Goal: Transaction & Acquisition: Purchase product/service

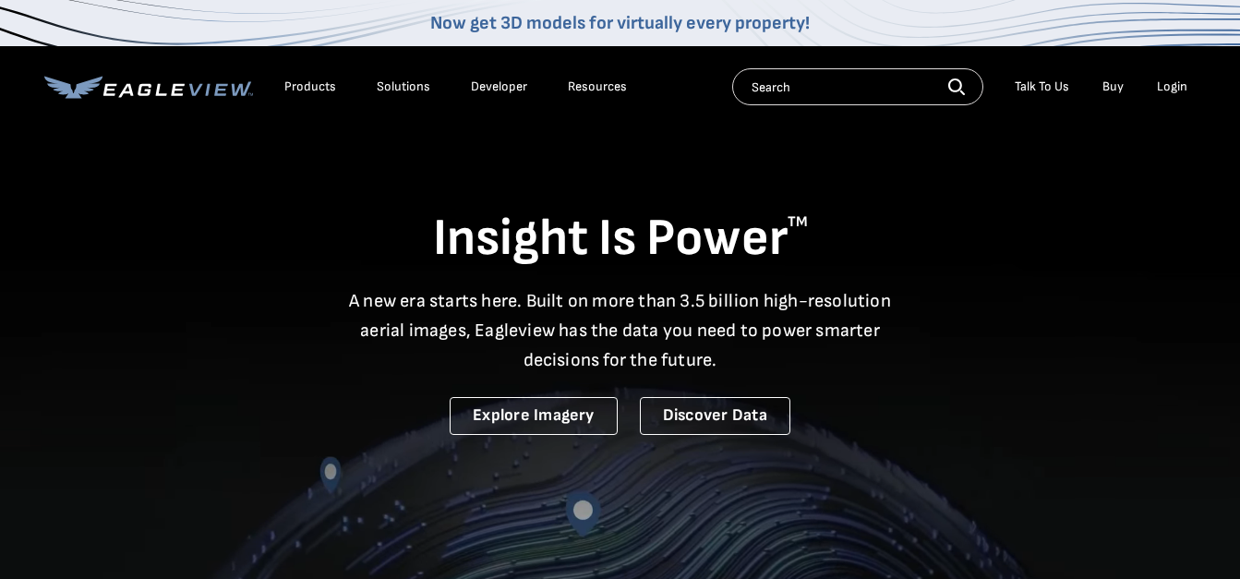
click at [1173, 83] on div "Login" at bounding box center [1172, 86] width 30 height 17
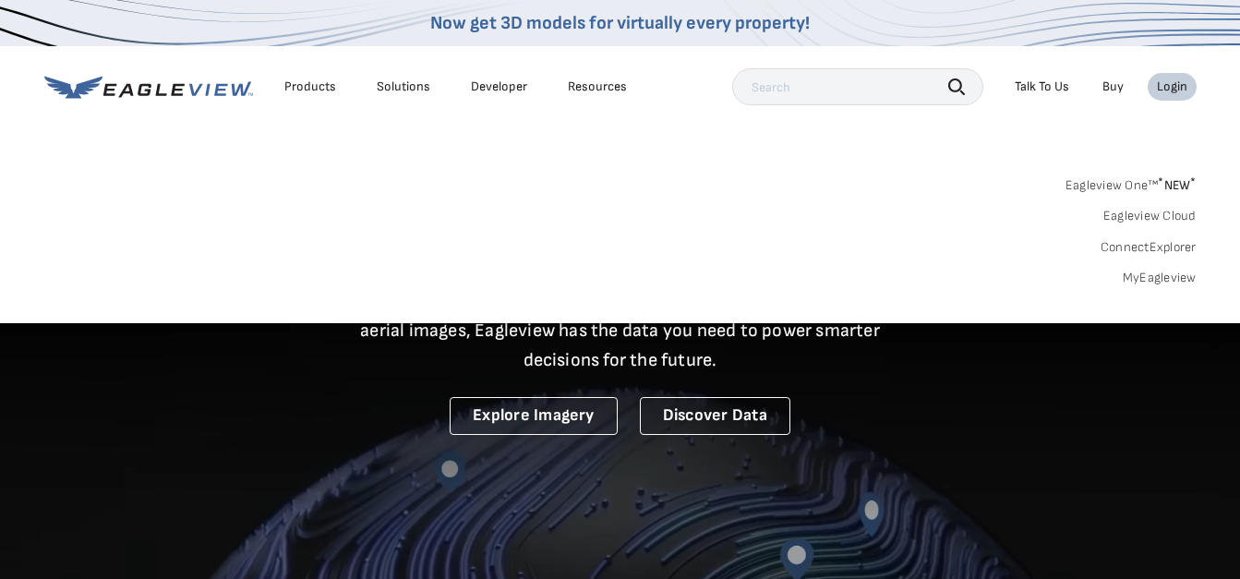
click at [842, 95] on input "text" at bounding box center [857, 86] width 251 height 37
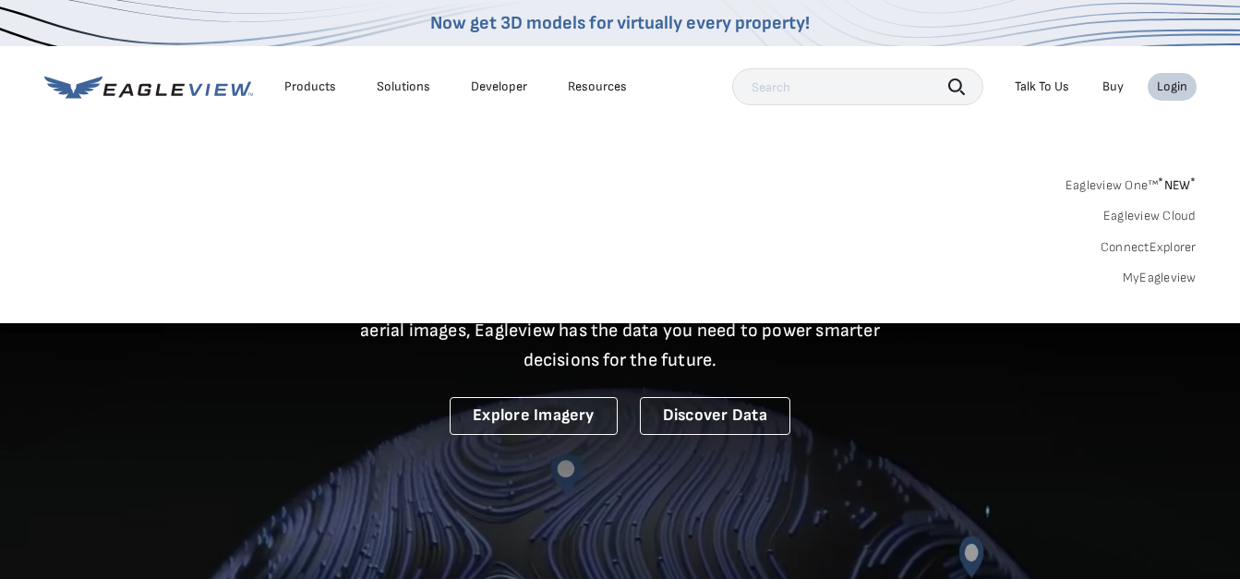
click at [786, 79] on input "text" at bounding box center [857, 86] width 251 height 37
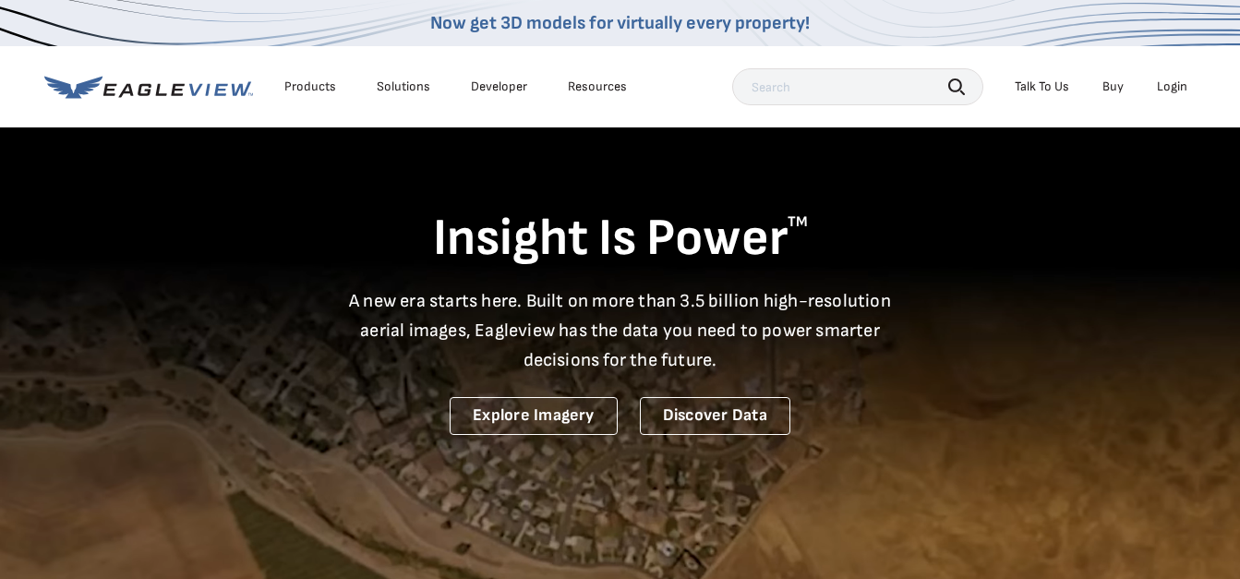
click at [1180, 85] on div "Login" at bounding box center [1172, 86] width 30 height 17
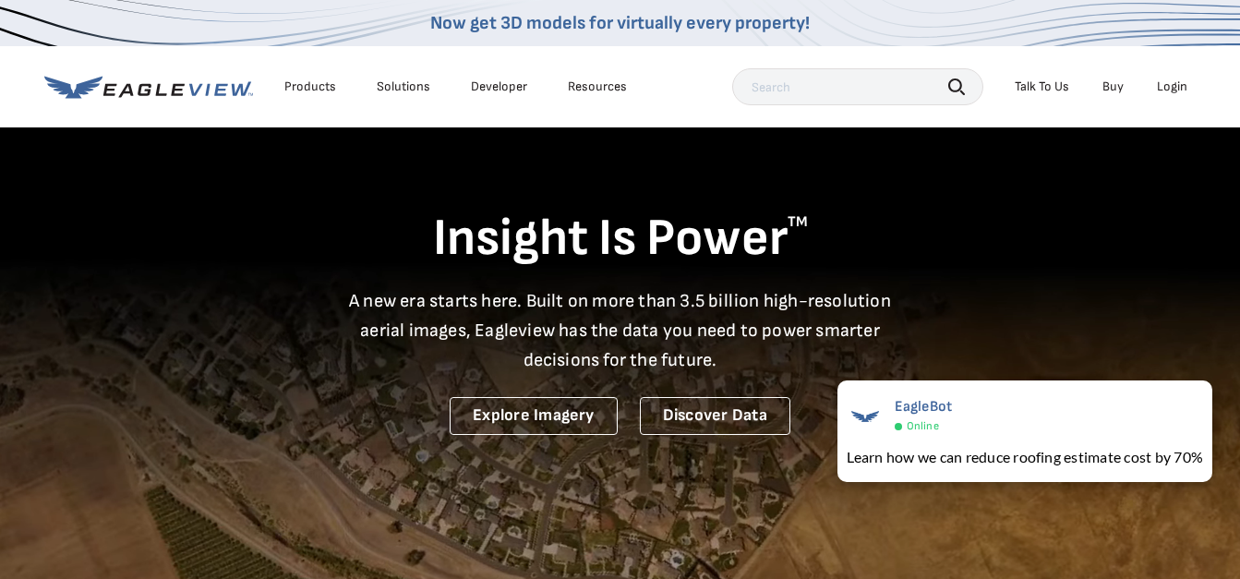
click at [1175, 79] on div "Login" at bounding box center [1172, 86] width 30 height 17
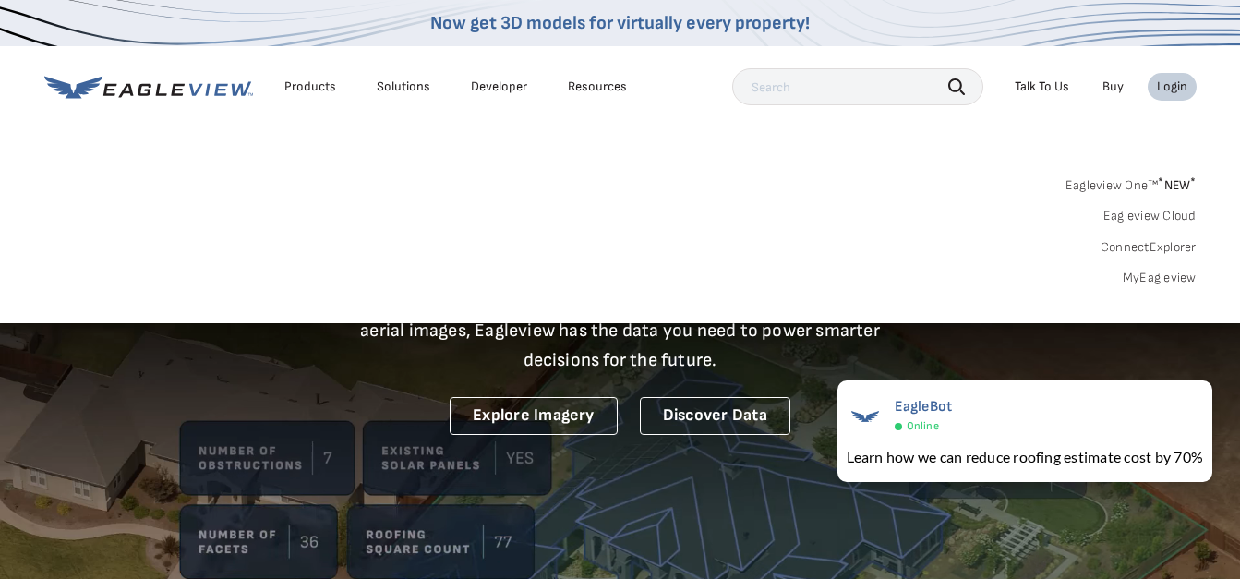
click at [1146, 178] on link "Eagleview One™ * NEW *" at bounding box center [1130, 182] width 131 height 21
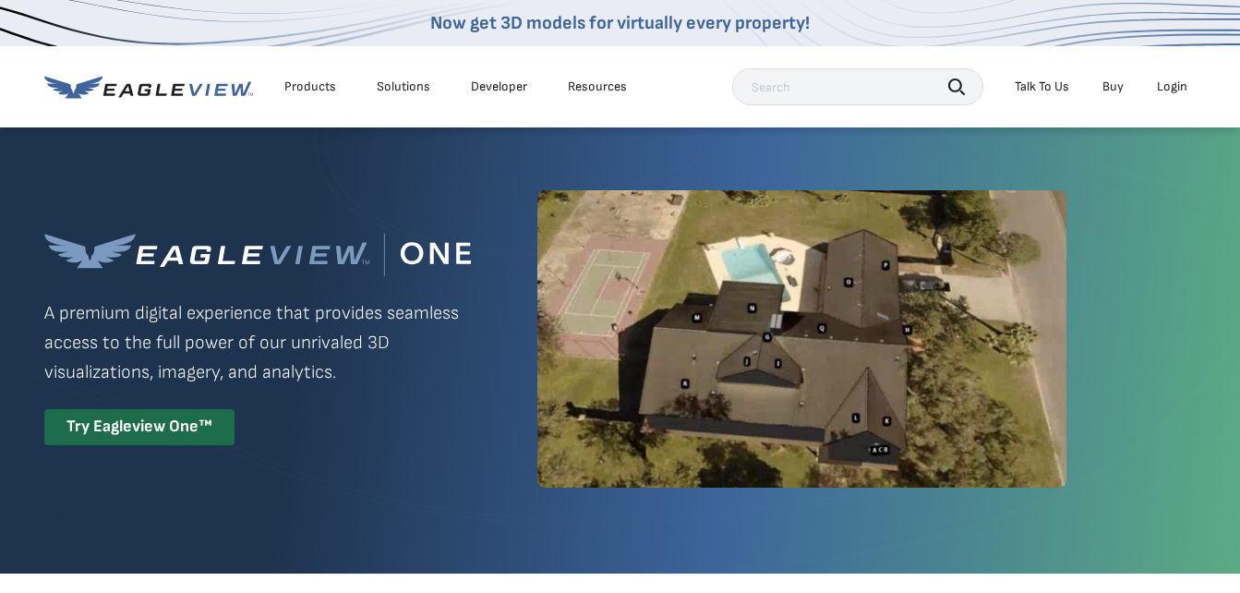
click at [1174, 89] on div "Login" at bounding box center [1172, 86] width 30 height 17
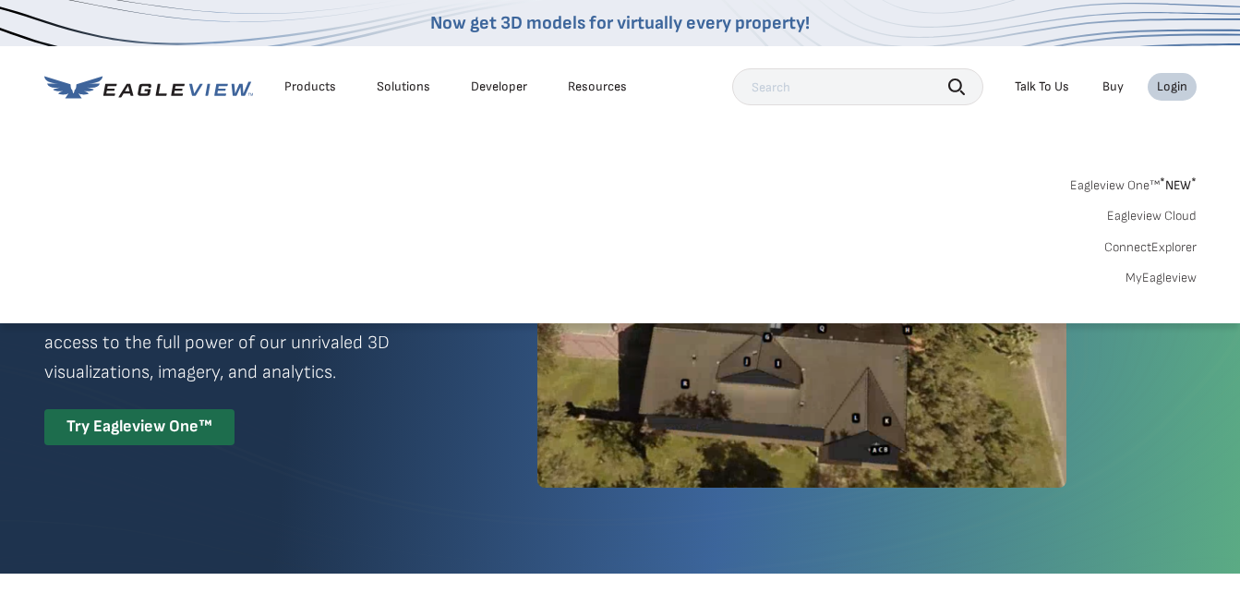
click at [1152, 275] on link "MyEagleview" at bounding box center [1160, 278] width 71 height 17
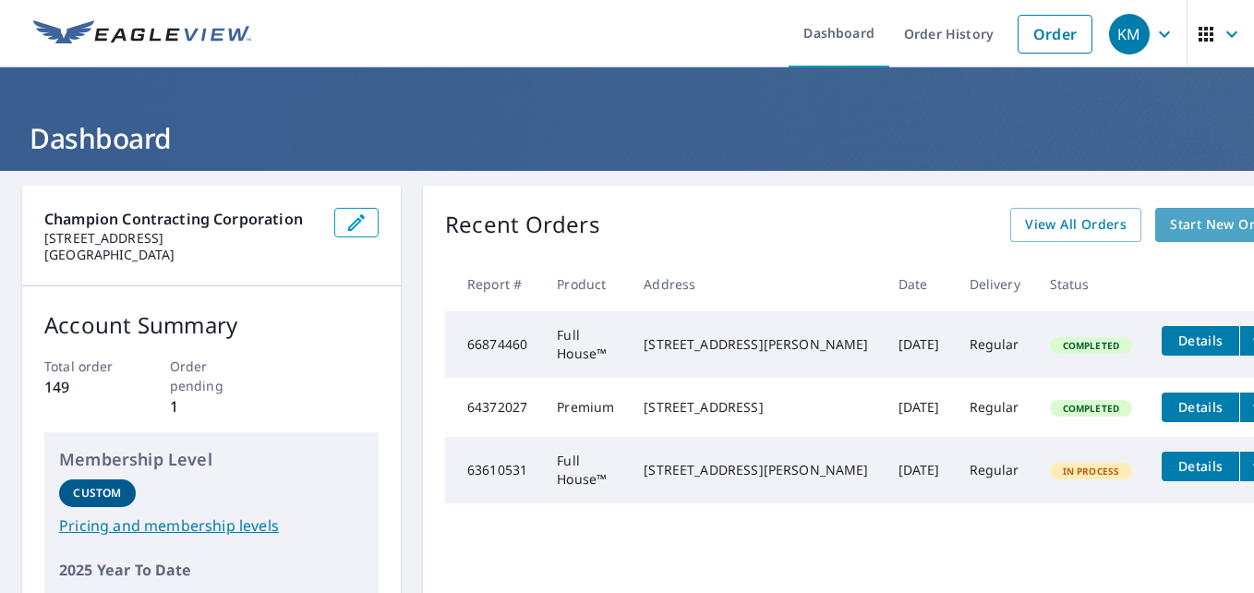
click at [1170, 215] on span "Start New Order" at bounding box center [1223, 224] width 107 height 23
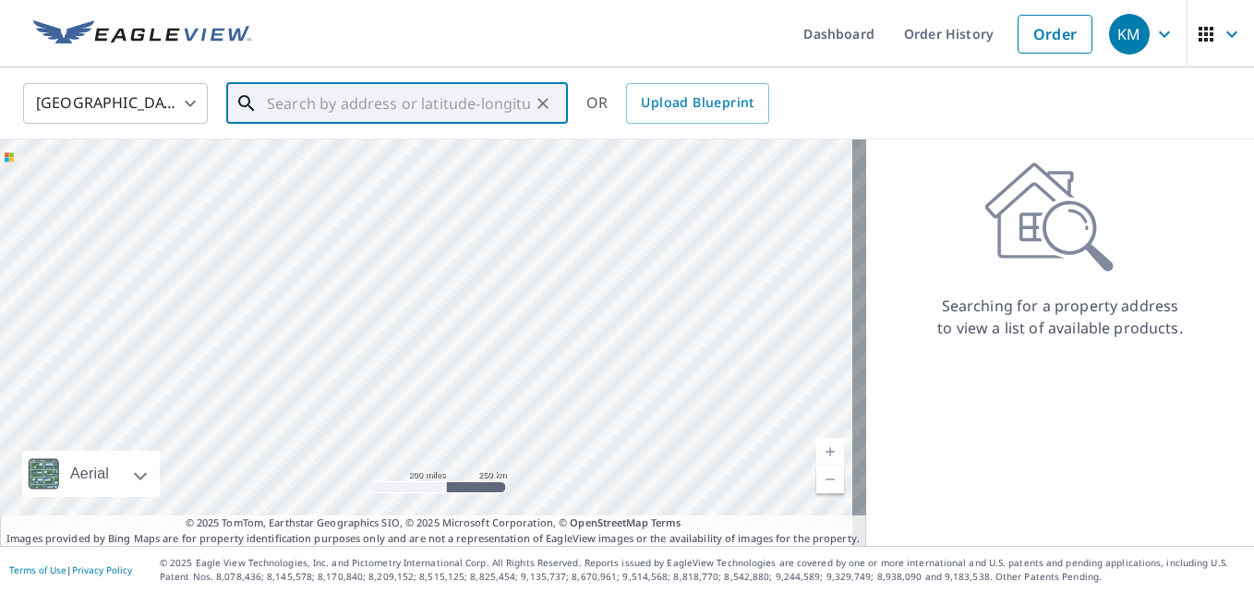
click at [338, 120] on input "text" at bounding box center [398, 104] width 263 height 52
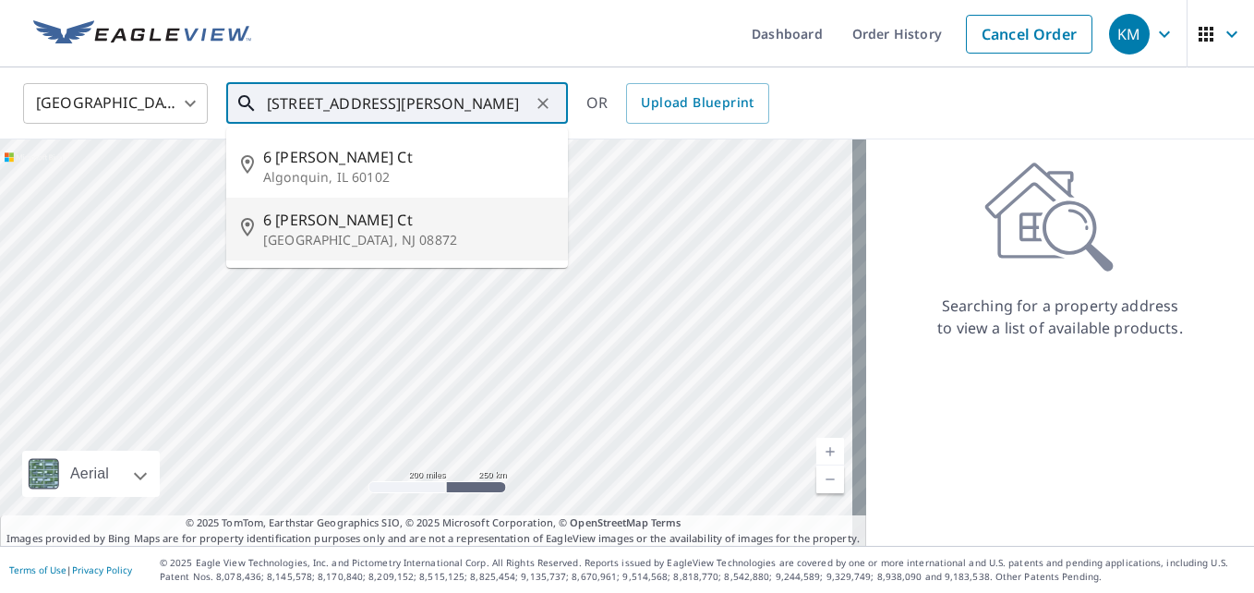
click at [342, 225] on span "6 Steiner Ct" at bounding box center [408, 220] width 290 height 22
type input "6 Steiner Ct Sayreville, NJ 08872"
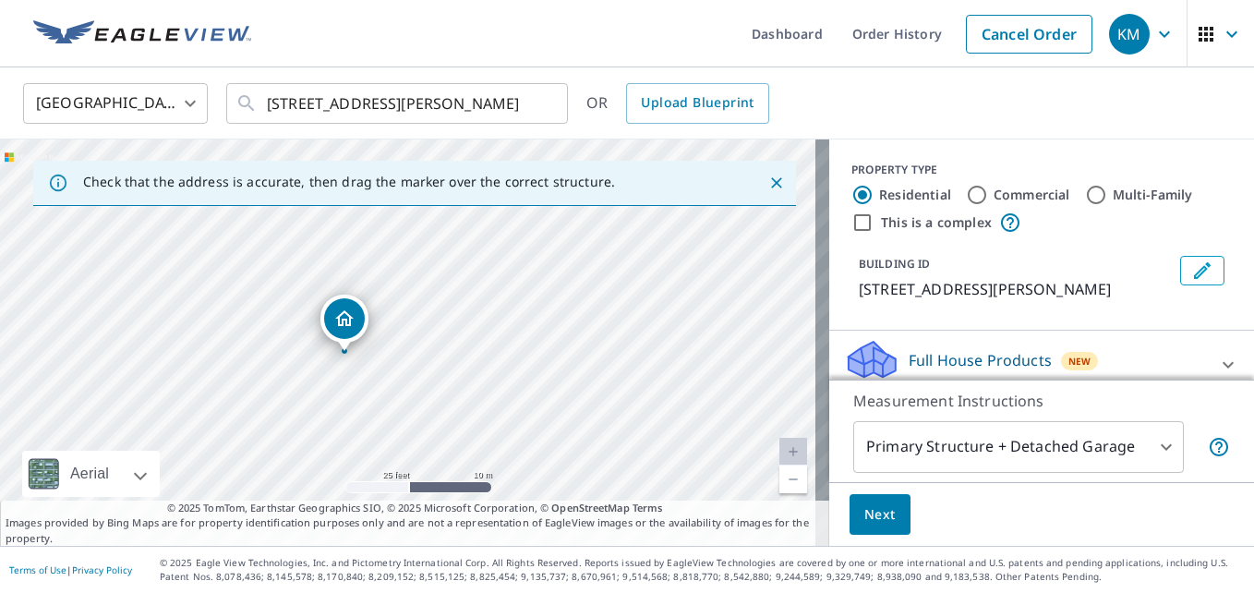
drag, startPoint x: 339, startPoint y: 312, endPoint x: 343, endPoint y: 327, distance: 15.5
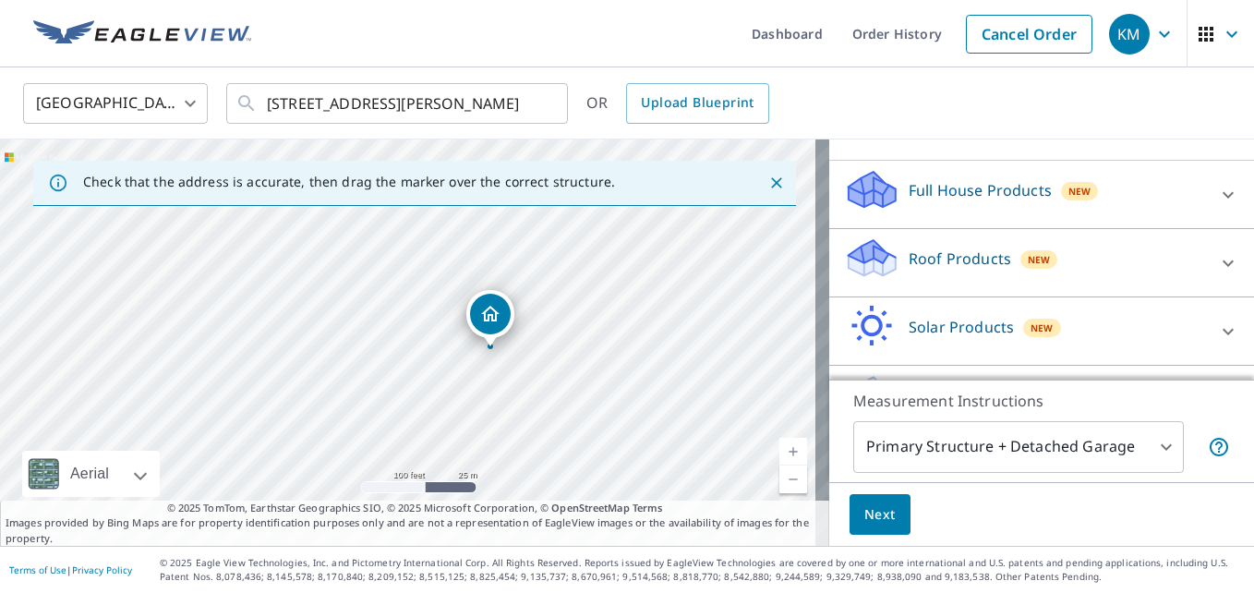
scroll to position [185, 0]
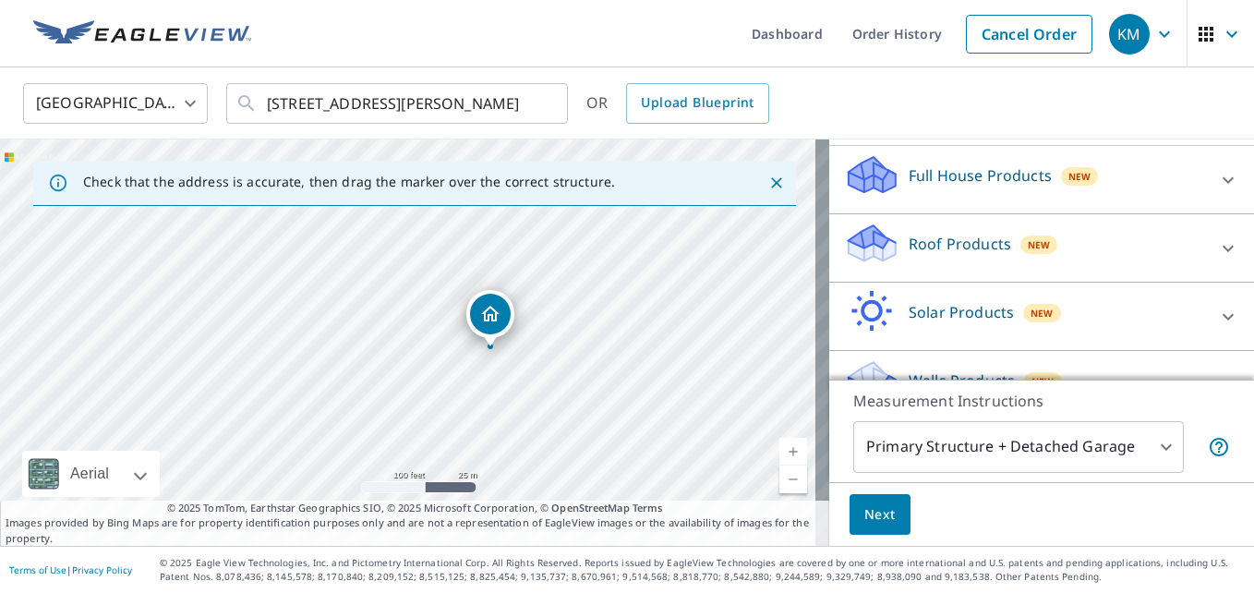
click at [951, 246] on p "Roof Products" at bounding box center [959, 244] width 102 height 22
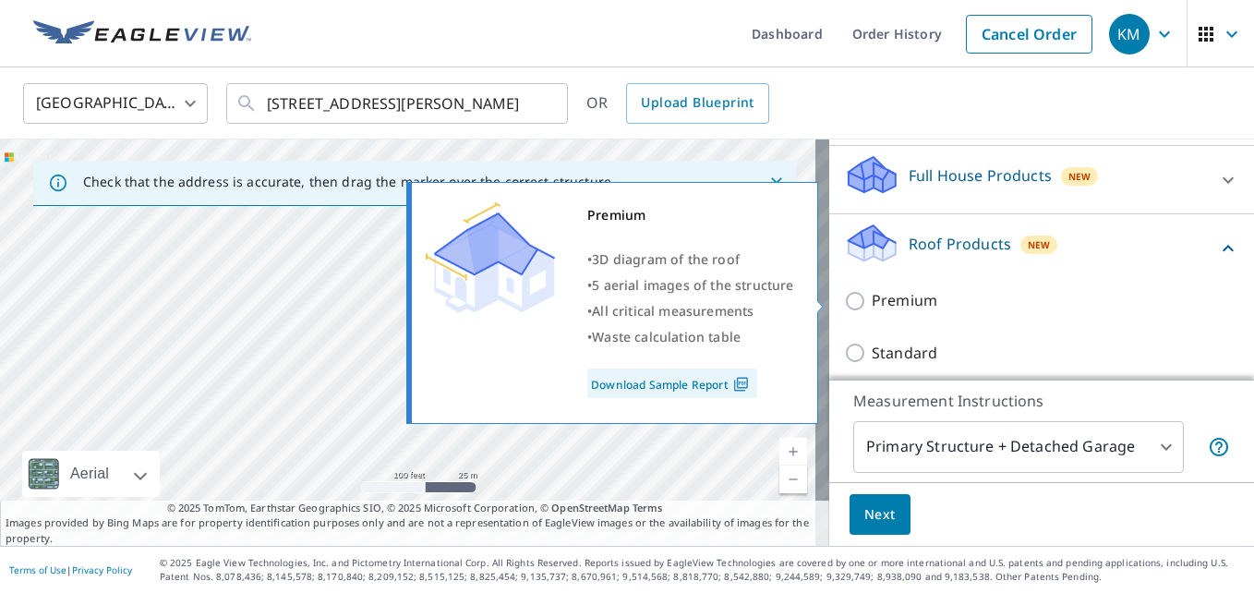
click at [907, 304] on p "Premium" at bounding box center [904, 300] width 66 height 23
click at [871, 304] on input "Premium" at bounding box center [858, 301] width 28 height 22
checkbox input "true"
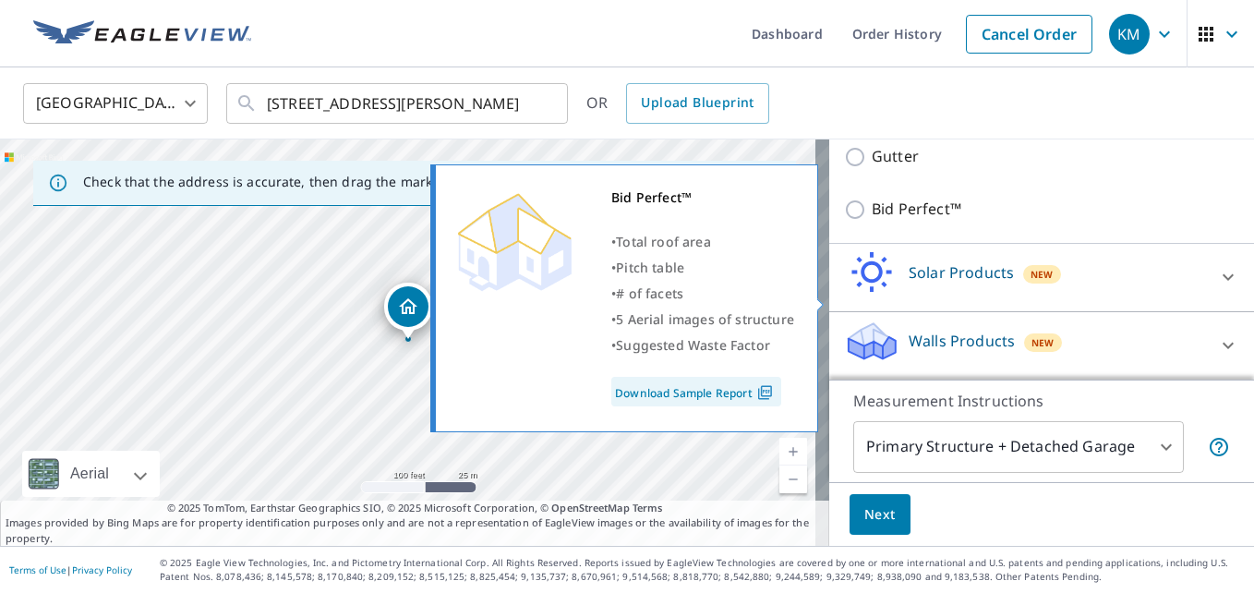
scroll to position [547, 0]
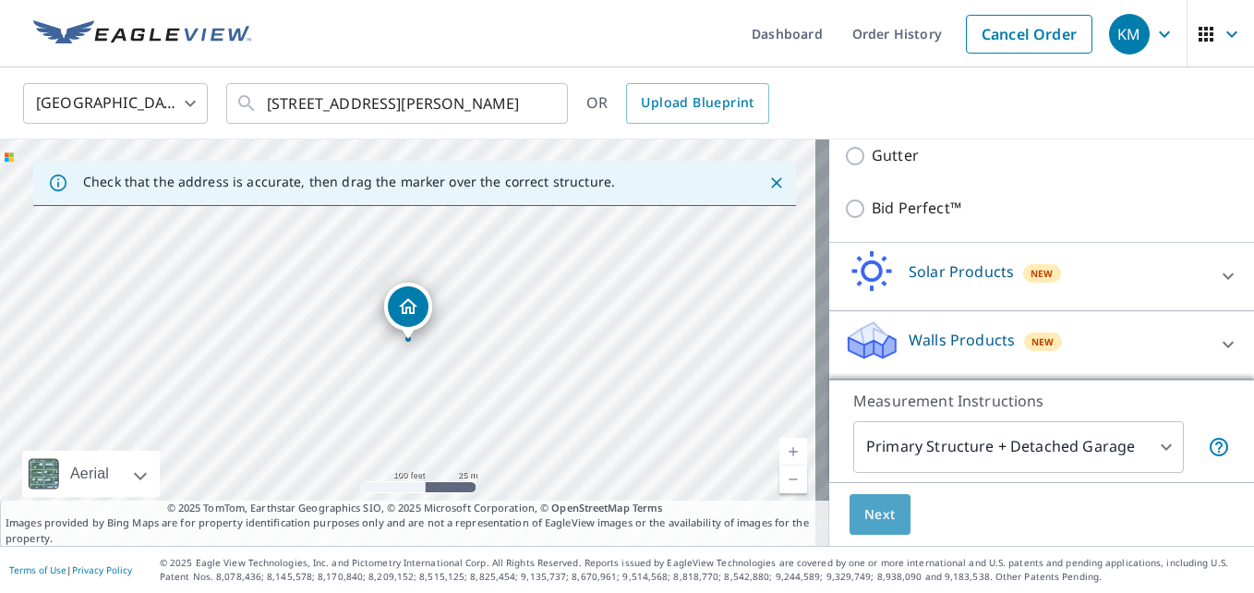
click at [864, 509] on span "Next" at bounding box center [879, 514] width 31 height 23
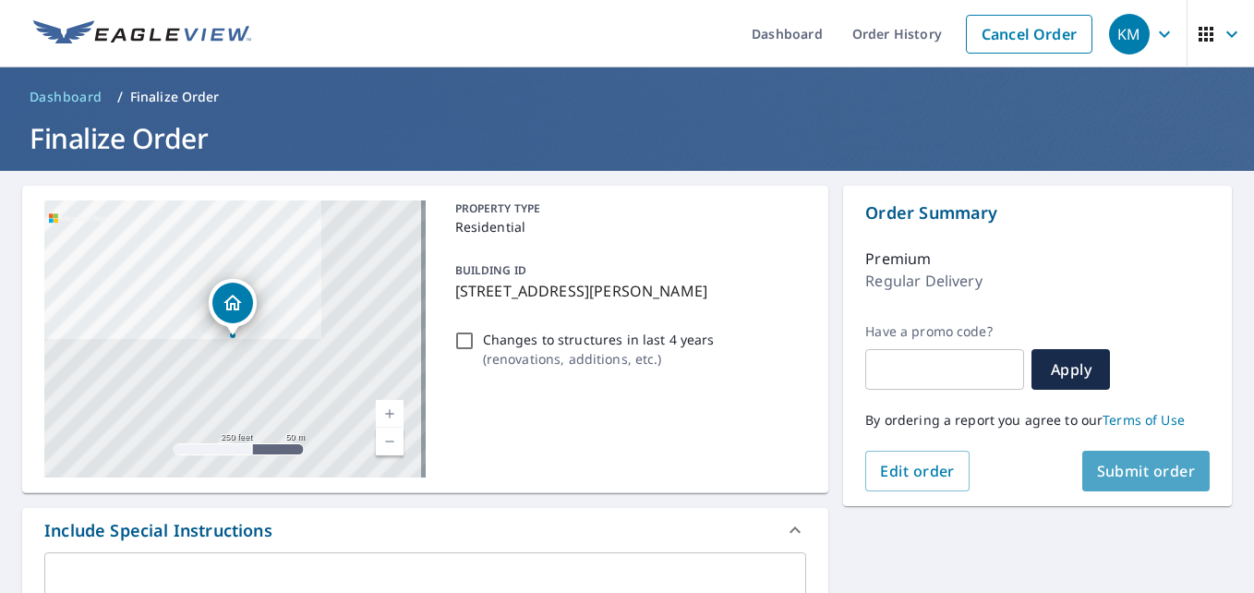
click at [1115, 474] on span "Submit order" at bounding box center [1146, 471] width 99 height 20
